Goal: Task Accomplishment & Management: Manage account settings

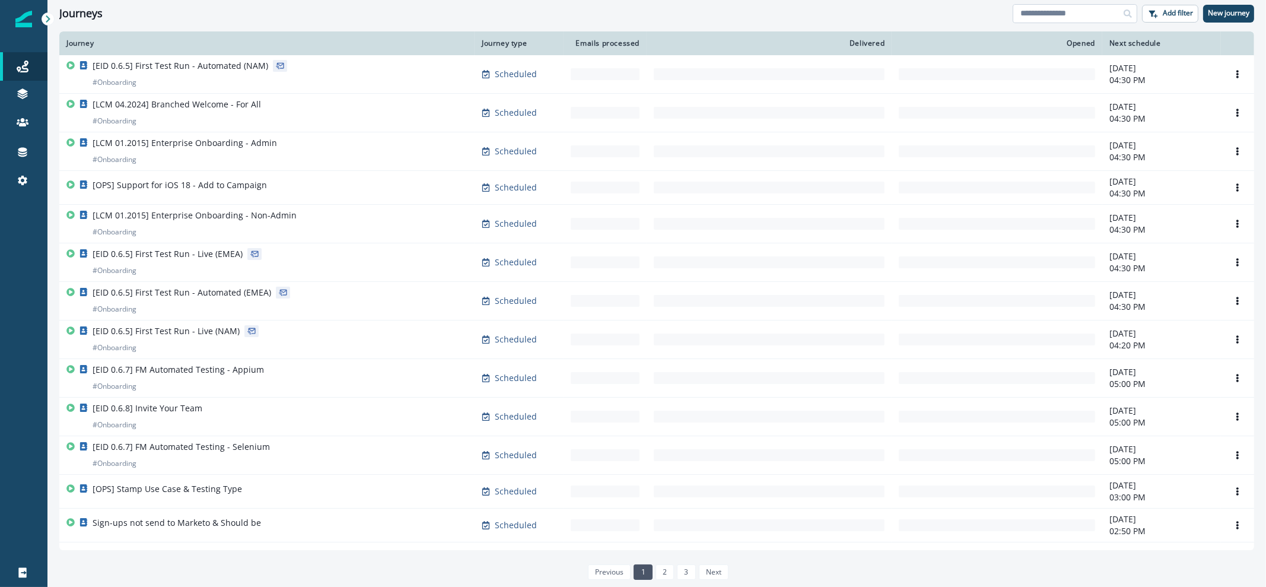
click at [1057, 7] on input at bounding box center [1075, 13] width 125 height 19
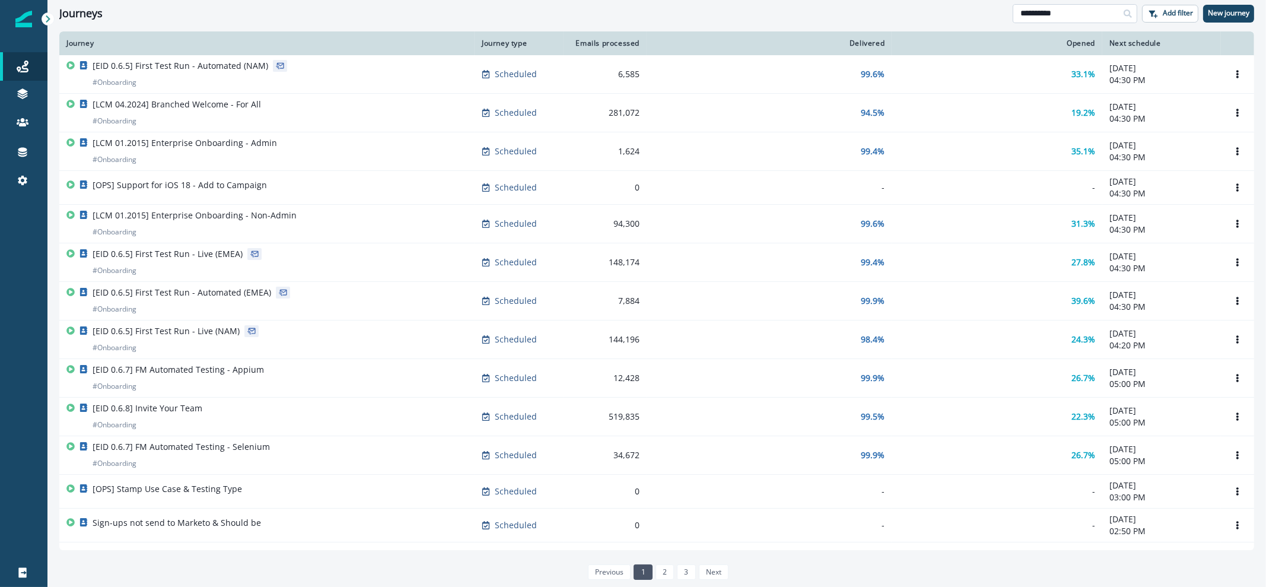
type input "**********"
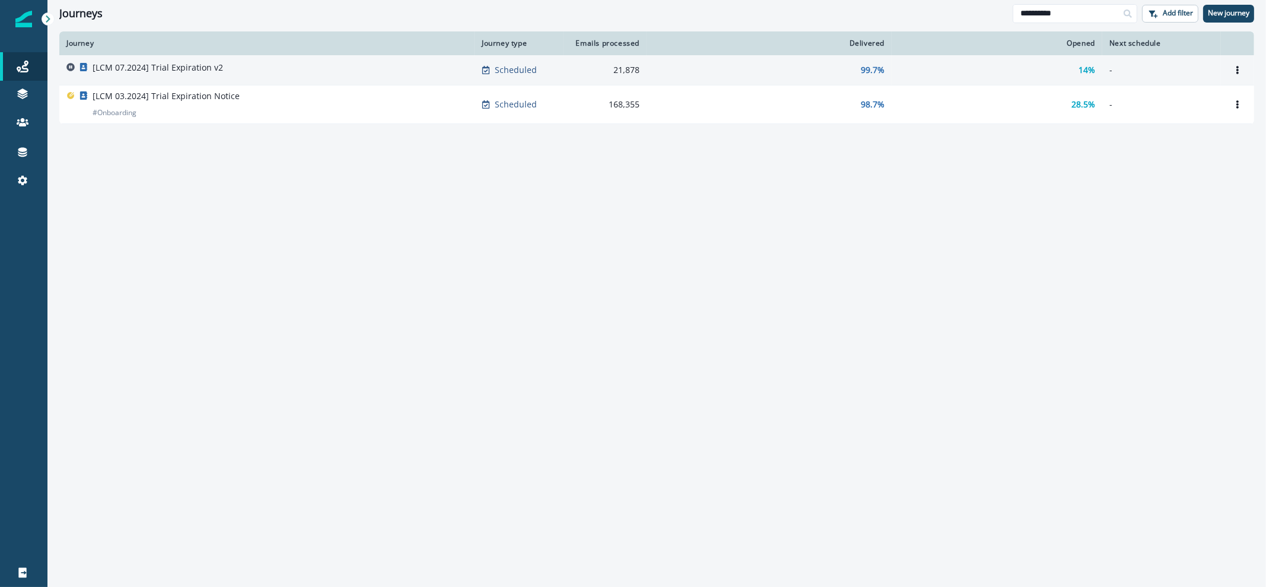
click at [403, 68] on div "[LCM 07.2024] Trial Expiration v2" at bounding box center [266, 70] width 401 height 17
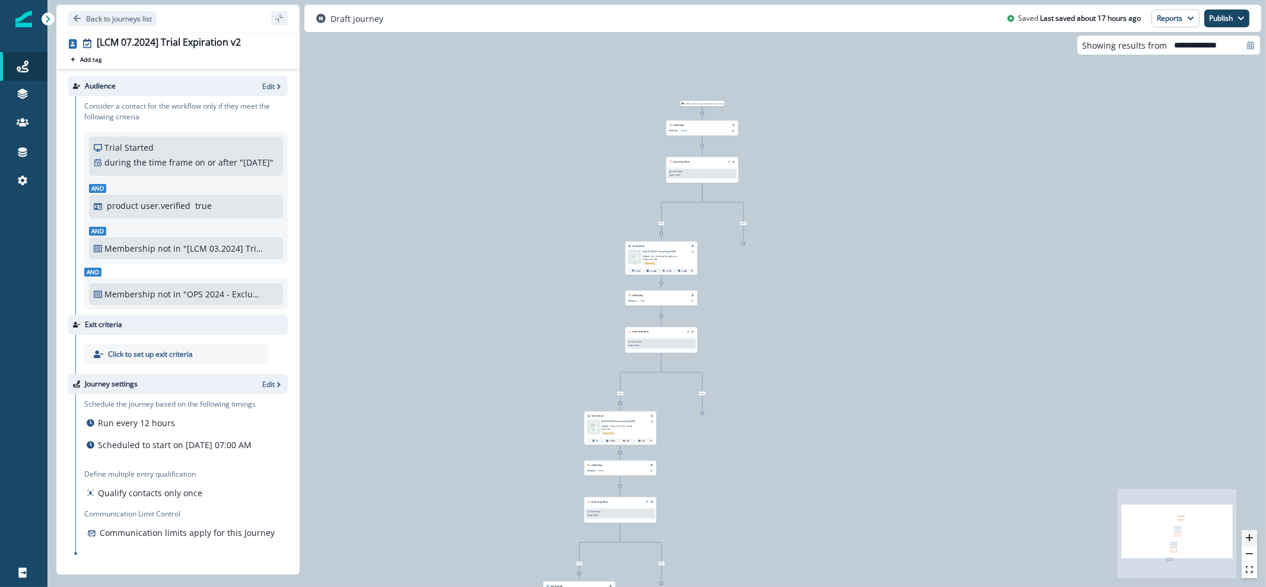
click at [1252, 542] on button "zoom in" at bounding box center [1249, 538] width 15 height 16
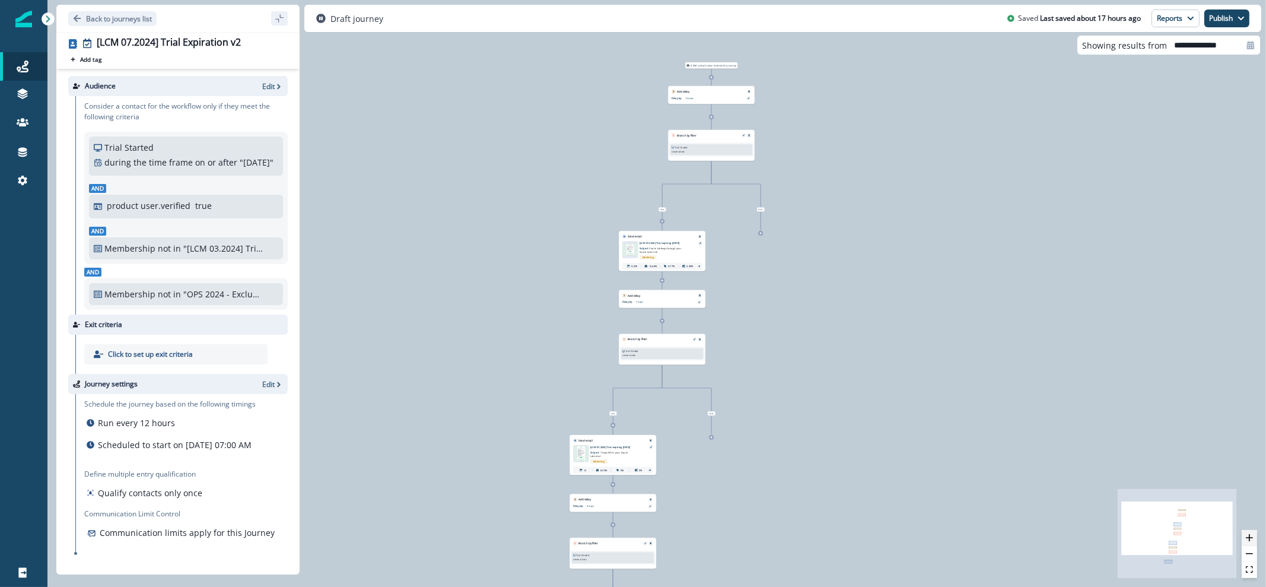
click at [1252, 542] on button "zoom in" at bounding box center [1249, 538] width 15 height 16
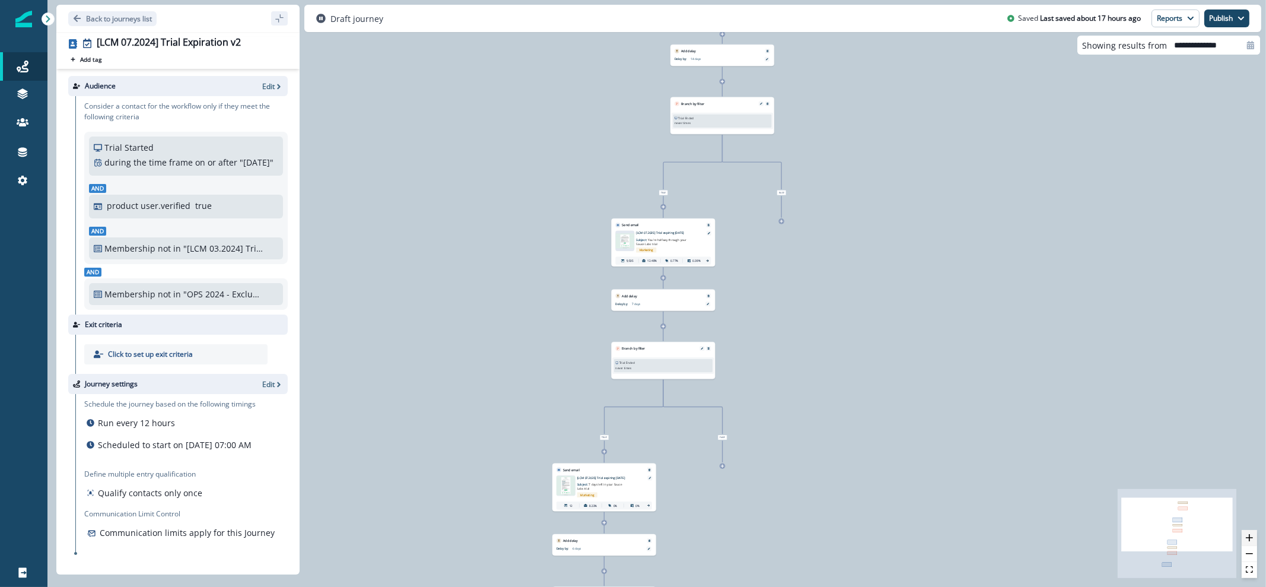
click at [1252, 542] on button "zoom in" at bounding box center [1249, 538] width 15 height 16
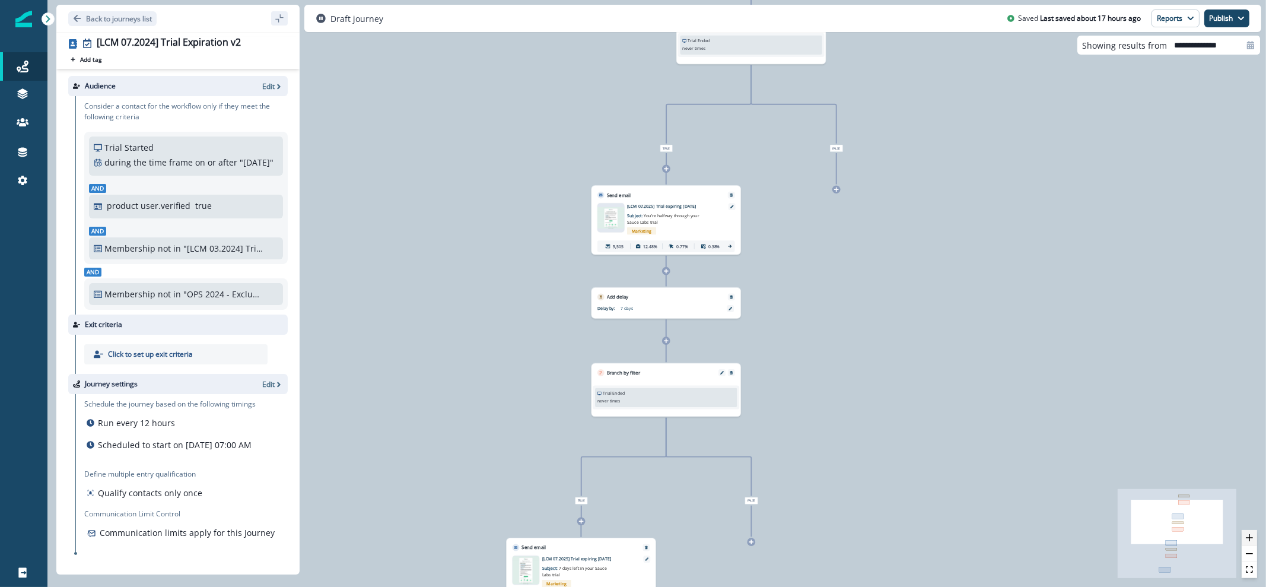
click at [1252, 542] on button "zoom in" at bounding box center [1249, 538] width 15 height 16
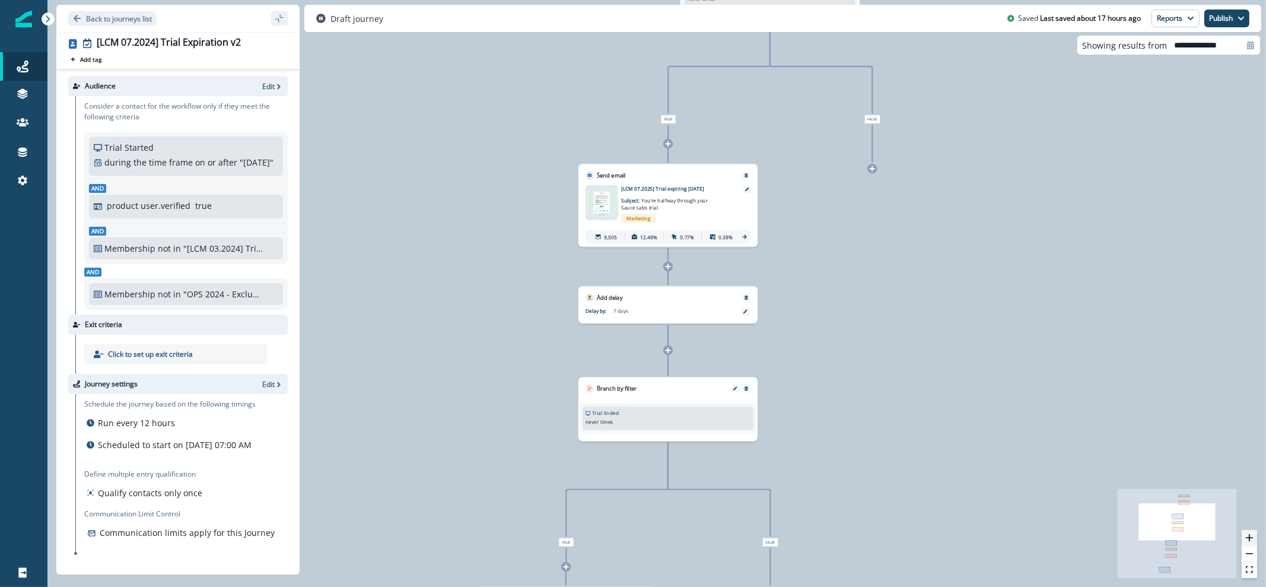
click at [1252, 542] on button "zoom in" at bounding box center [1249, 538] width 15 height 16
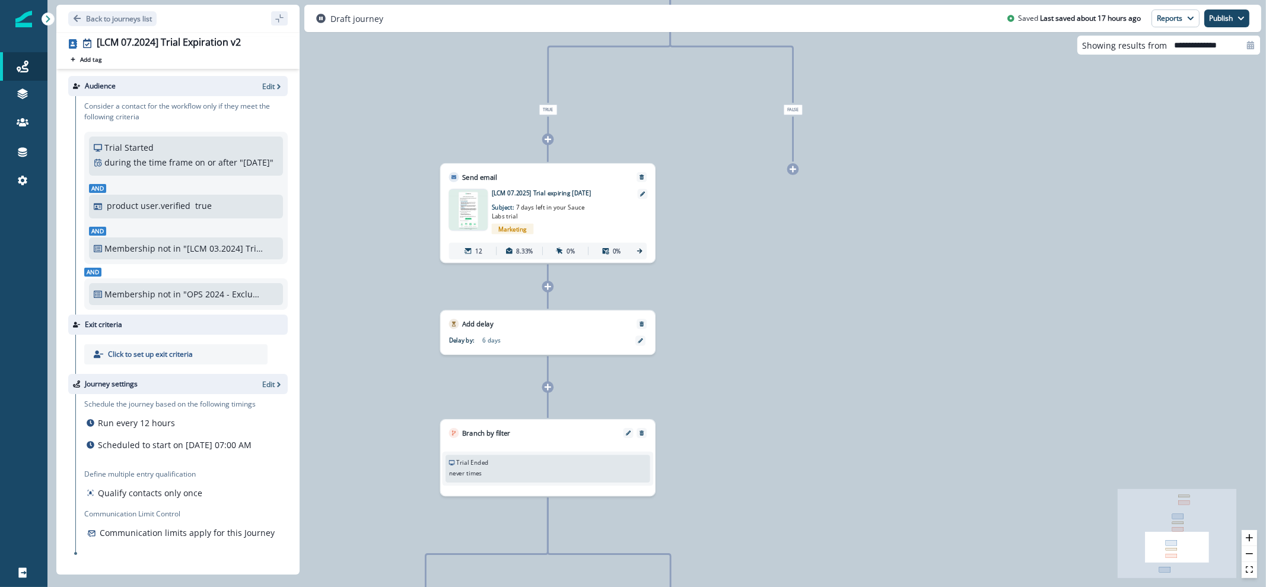
click at [1250, 49] on icon at bounding box center [1250, 45] width 7 height 8
select select "*"
select select "****"
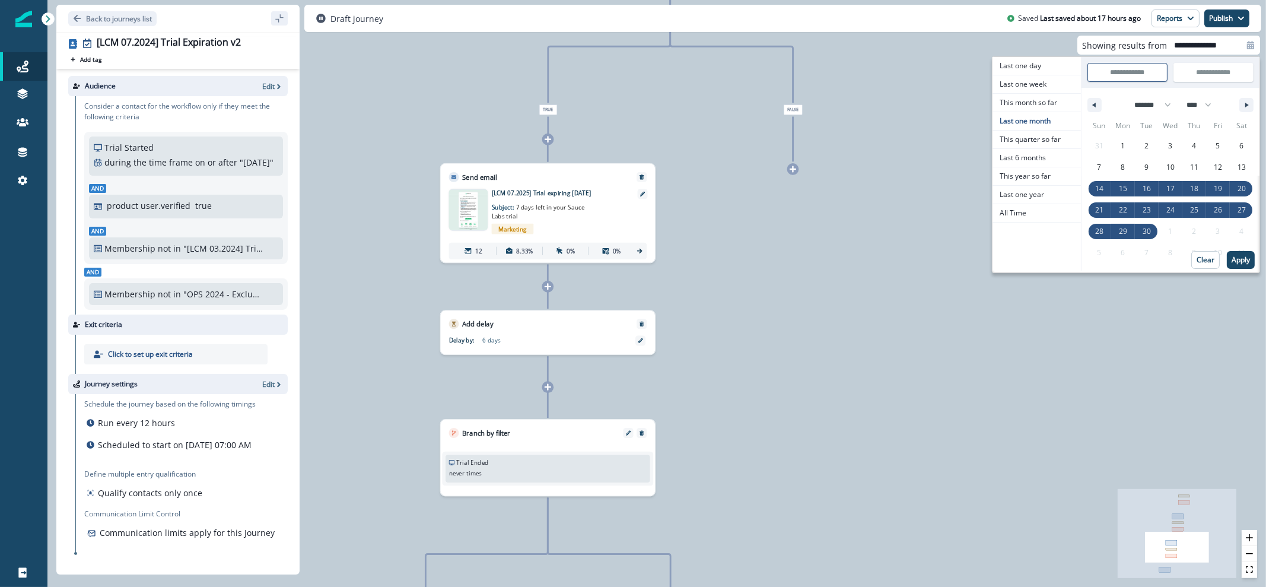
click at [900, 176] on div "9,094 contacts have entered the journey Add delay Delay by: 14 days Delay detai…" at bounding box center [656, 293] width 1219 height 587
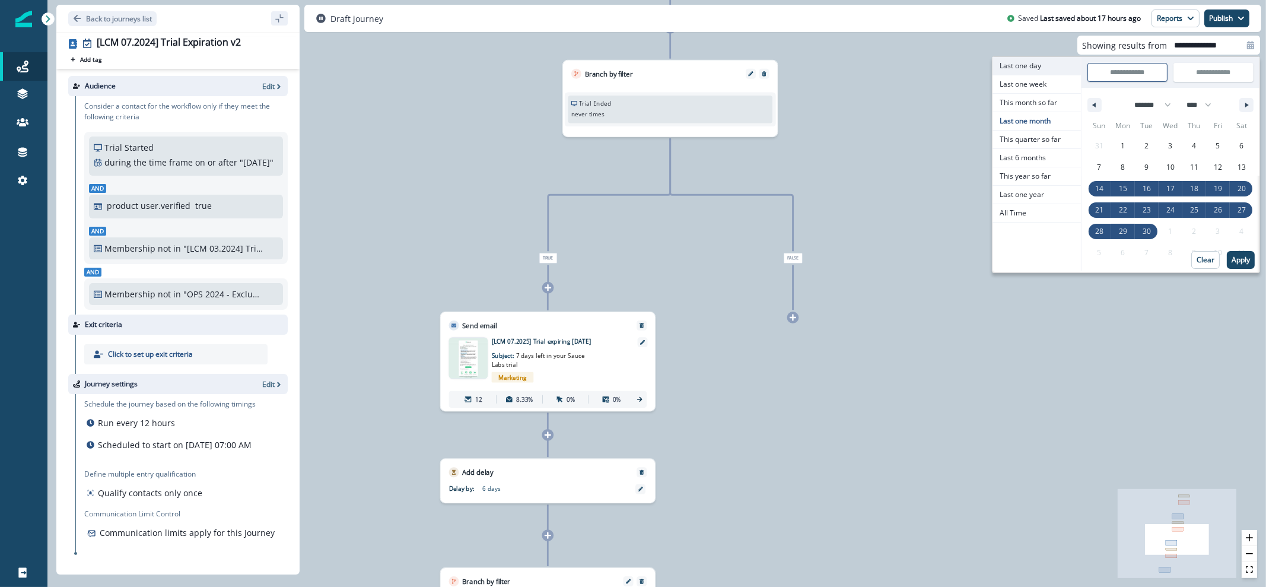
click at [1050, 65] on span "Last one day" at bounding box center [1037, 66] width 88 height 18
type input "**********"
select select "*"
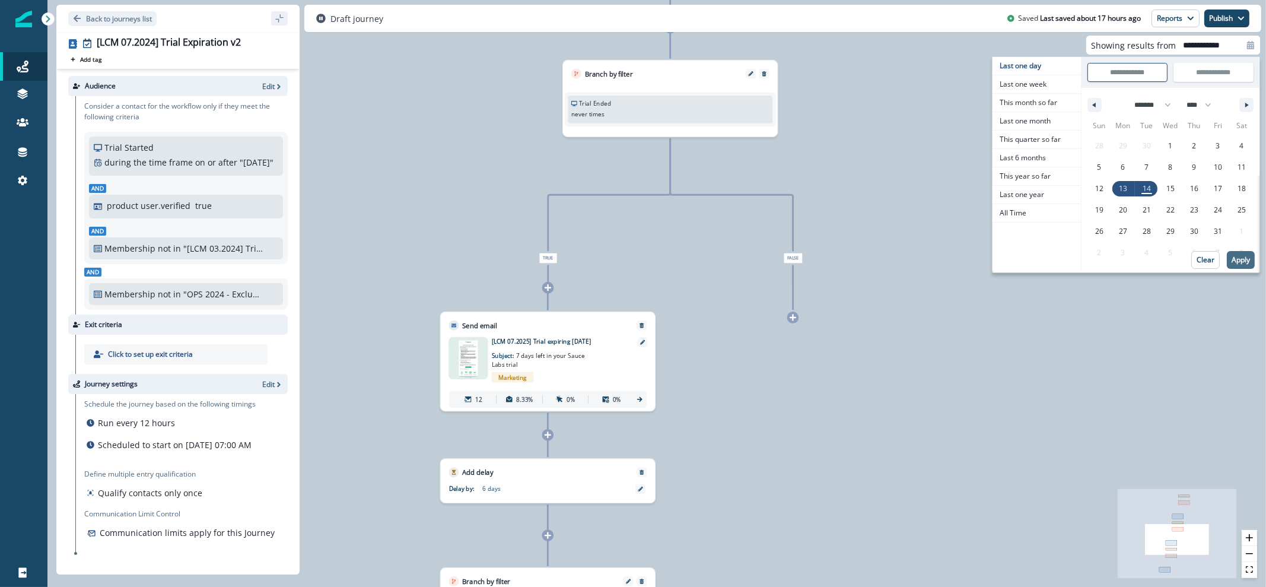
click at [1241, 262] on p "Apply" at bounding box center [1241, 260] width 18 height 8
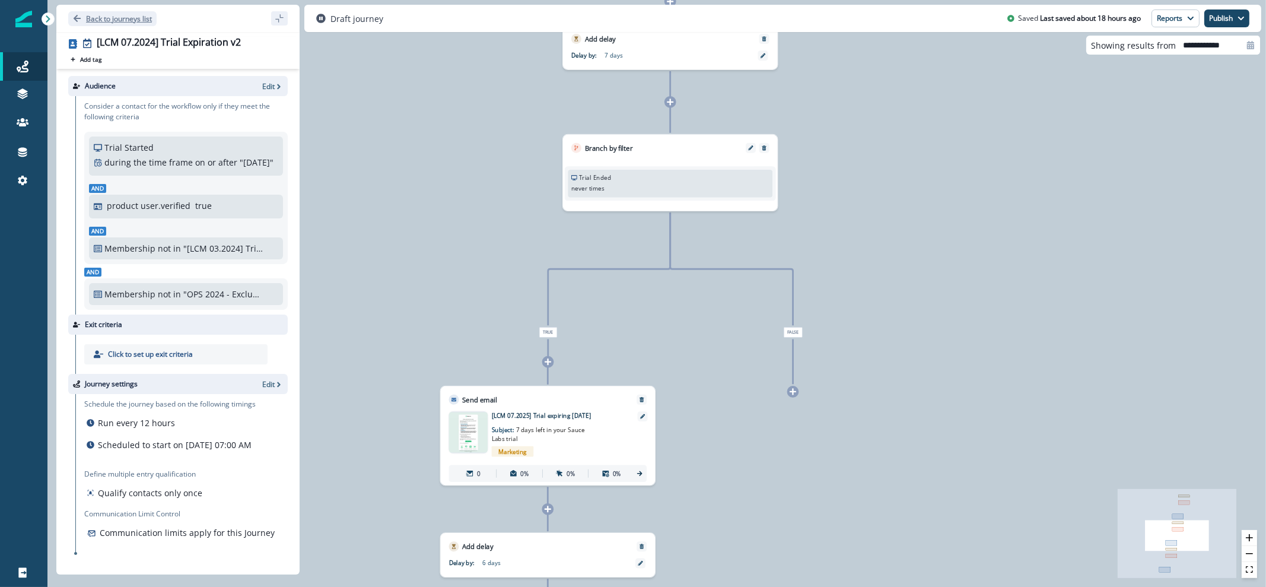
click at [103, 18] on p "Back to journeys list" at bounding box center [119, 19] width 66 height 10
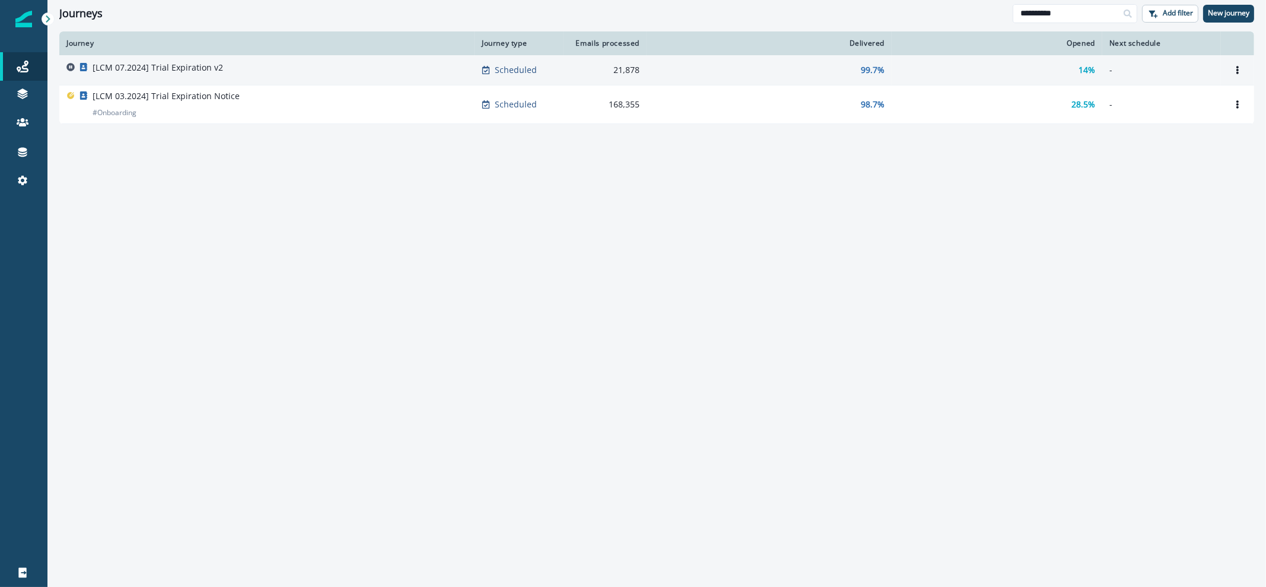
click at [296, 81] on td "[LCM 07.2024] Trial Expiration v2" at bounding box center [266, 70] width 415 height 30
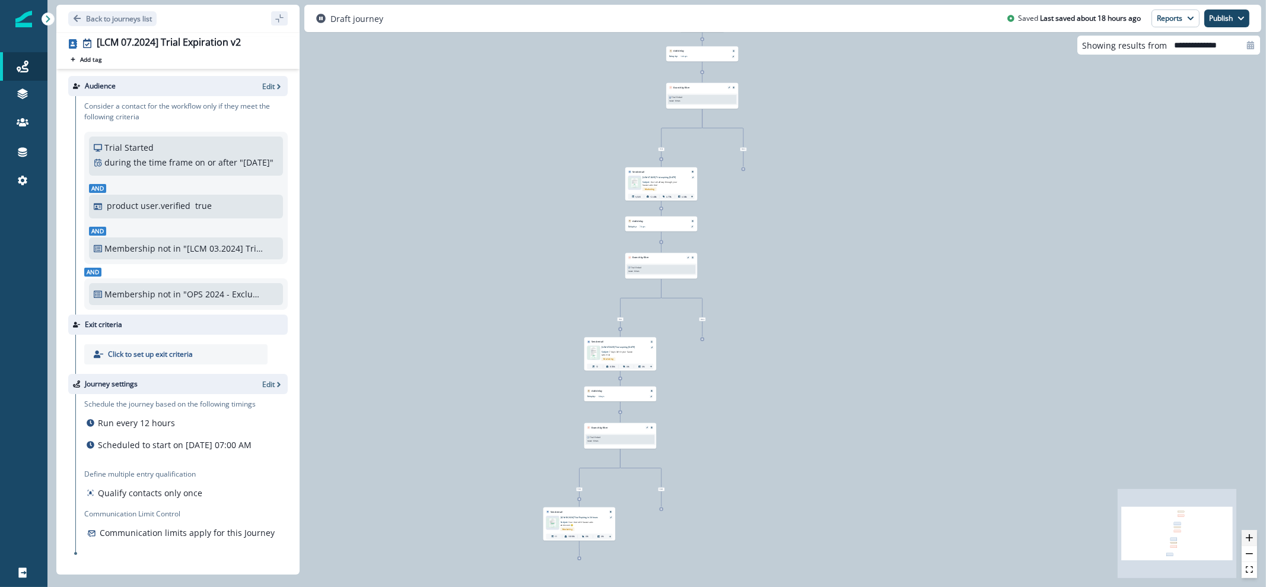
click at [1254, 539] on button "zoom in" at bounding box center [1249, 538] width 15 height 16
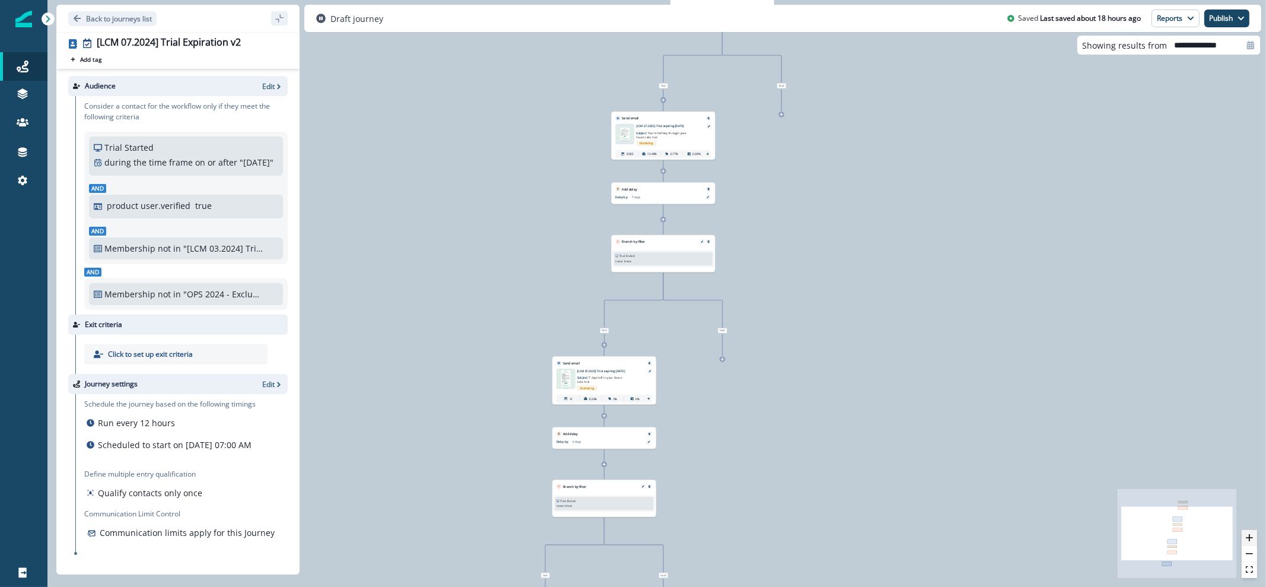
click at [1254, 539] on button "zoom in" at bounding box center [1249, 538] width 15 height 16
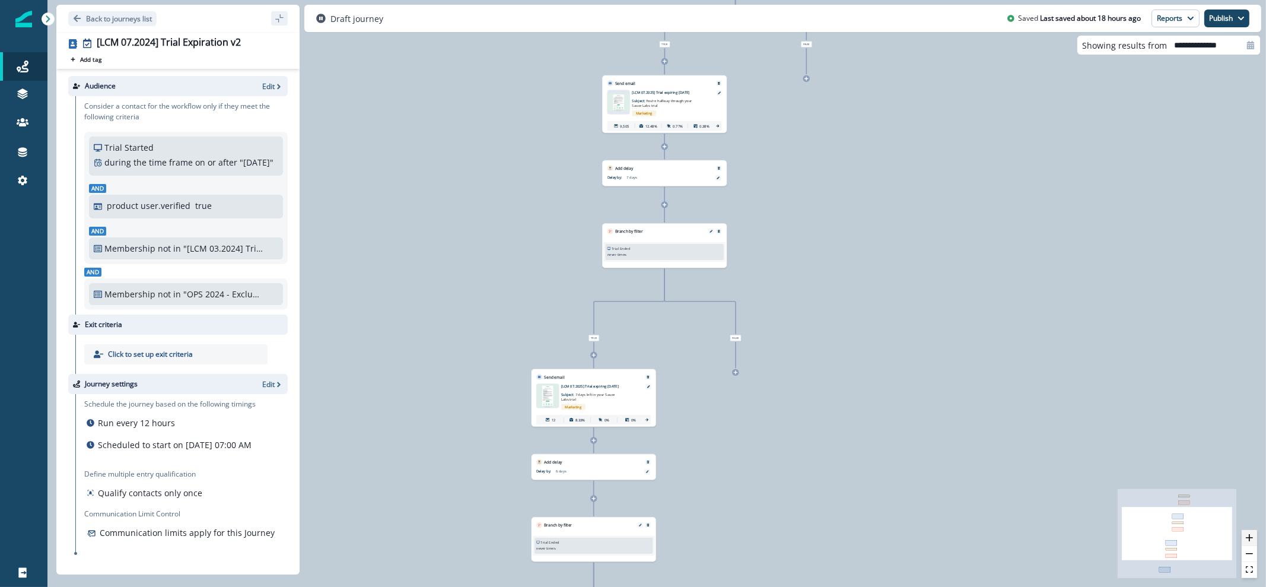
click at [1254, 539] on button "zoom in" at bounding box center [1249, 538] width 15 height 16
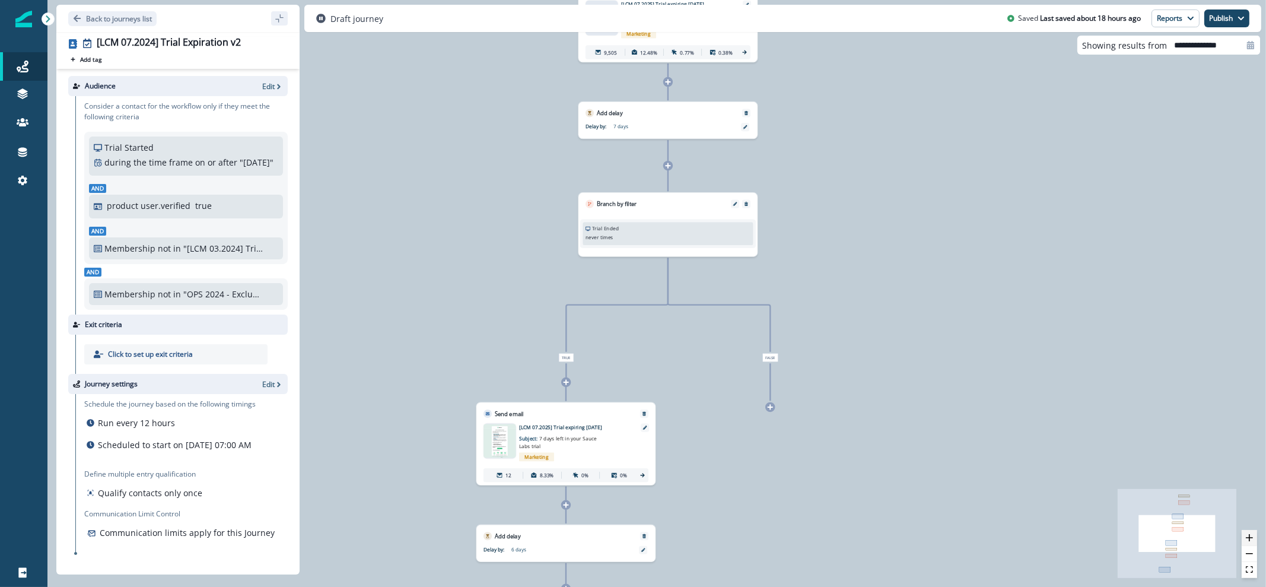
click at [1254, 539] on button "zoom in" at bounding box center [1249, 538] width 15 height 16
